Goal: Check status: Check status

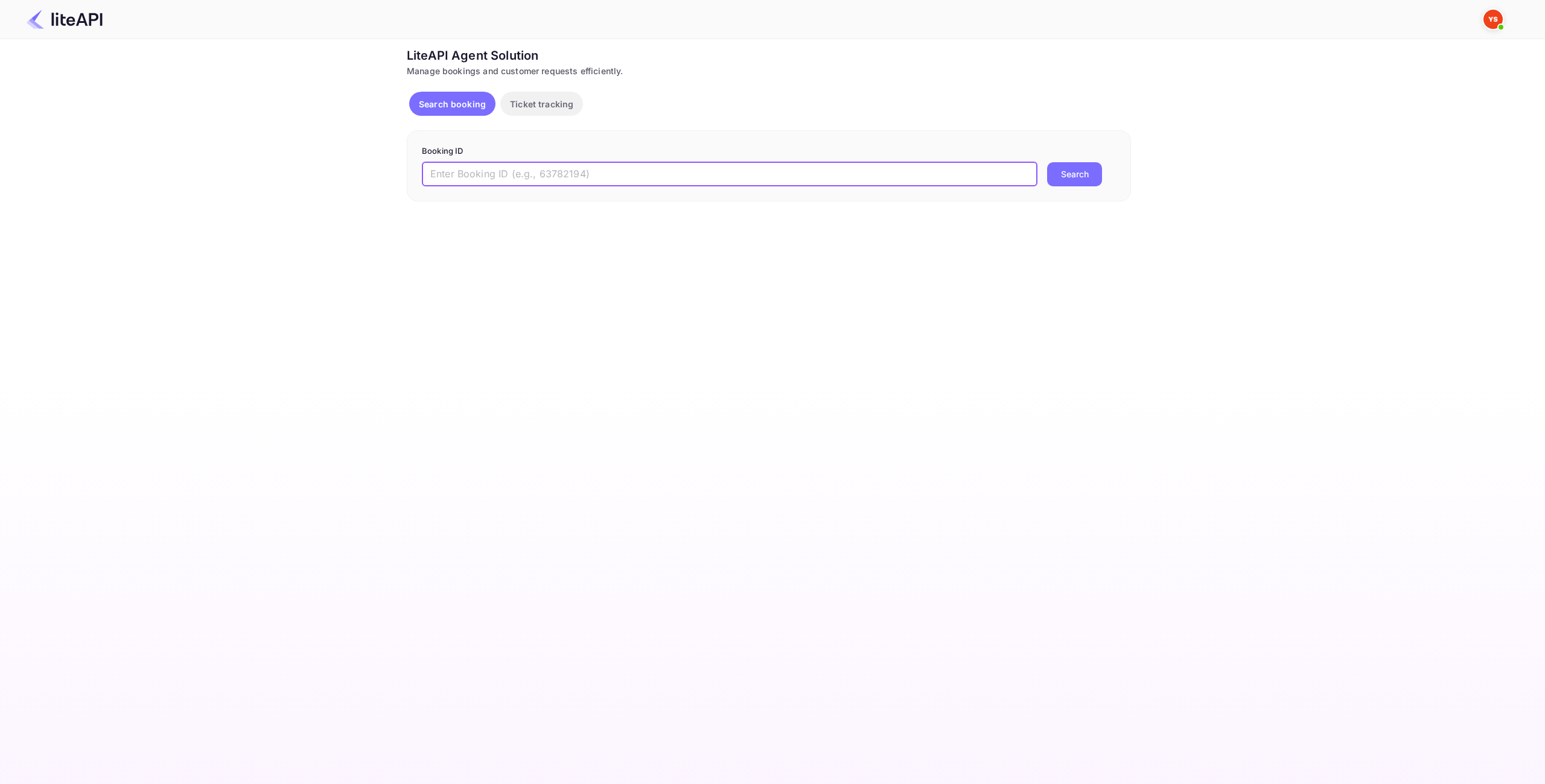
click at [715, 173] on input "text" at bounding box center [730, 174] width 616 height 24
type input "8805096"
click at [1071, 173] on button "Search" at bounding box center [1075, 174] width 55 height 24
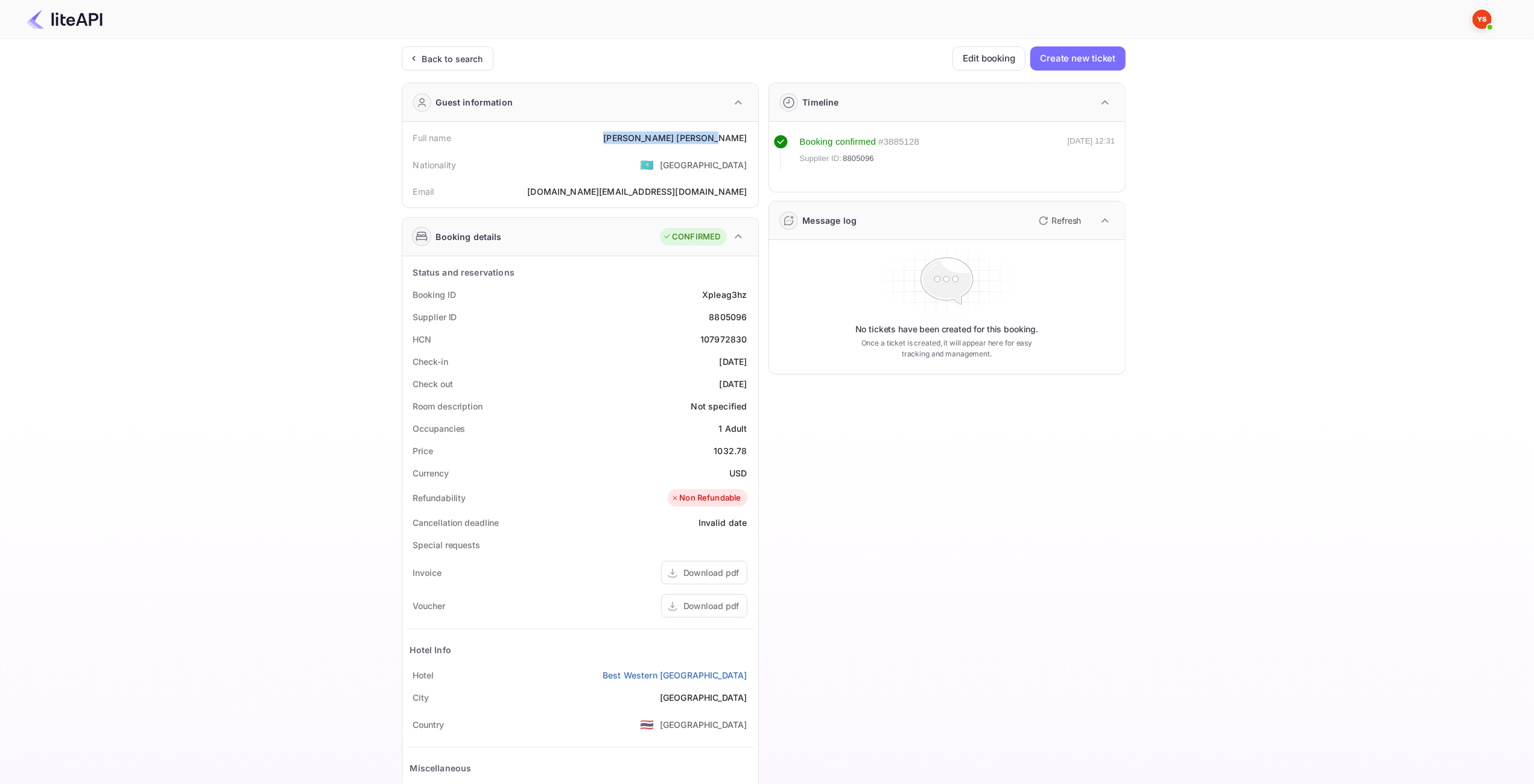
drag, startPoint x: 751, startPoint y: 135, endPoint x: 680, endPoint y: 136, distance: 71.0
click at [647, 137] on div "Full name [PERSON_NAME]" at bounding box center [580, 137] width 346 height 23
copy div "[PERSON_NAME]"
click at [736, 448] on div "1032.78" at bounding box center [730, 450] width 33 height 12
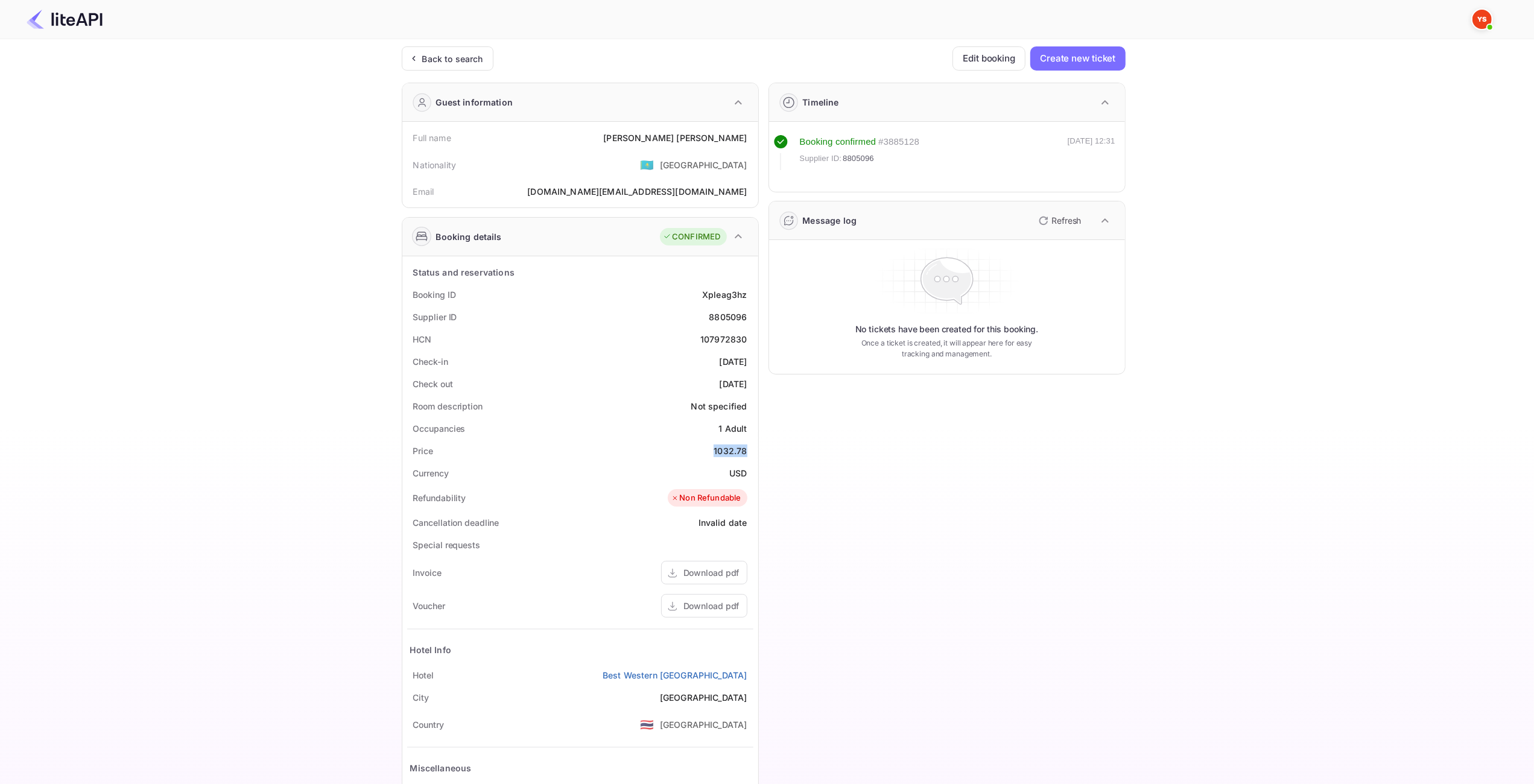
copy div "1032.78"
